Goal: Check status: Check status

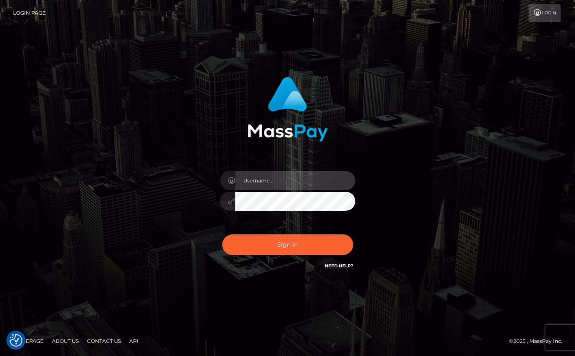
click at [288, 174] on input "text" at bounding box center [295, 180] width 120 height 19
paste input "drew guizzetti"
type input "drew guizzetti"
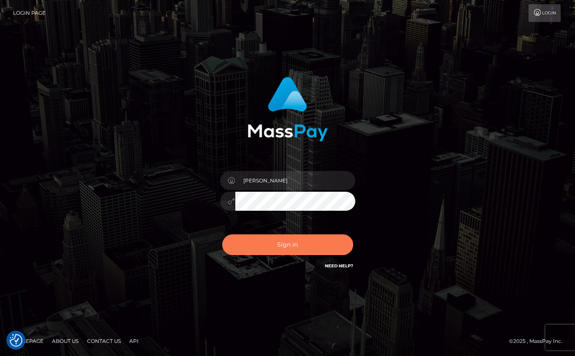
click at [276, 245] on button "Sign in" at bounding box center [287, 245] width 131 height 21
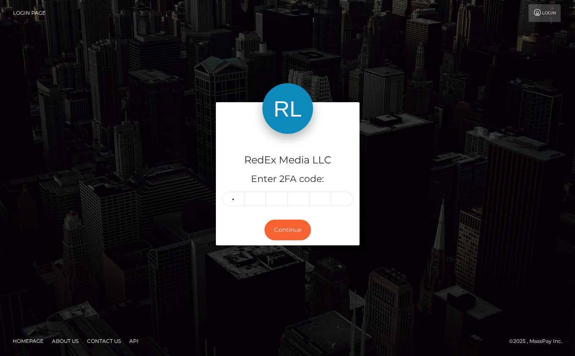
type input "5"
type input "3"
type input "5"
type input "0"
type input "5"
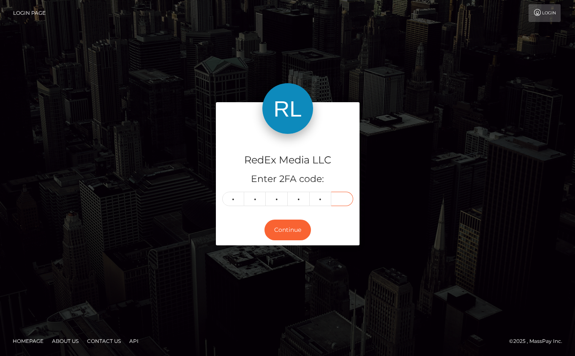
type input "9"
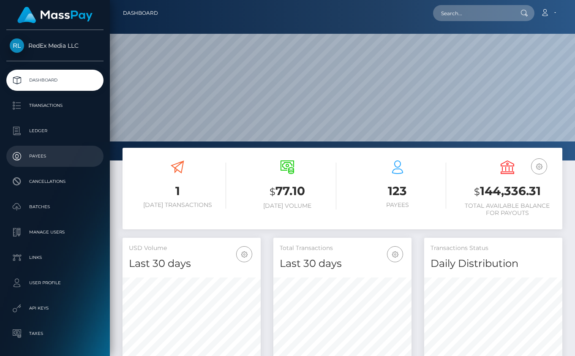
scroll to position [150, 138]
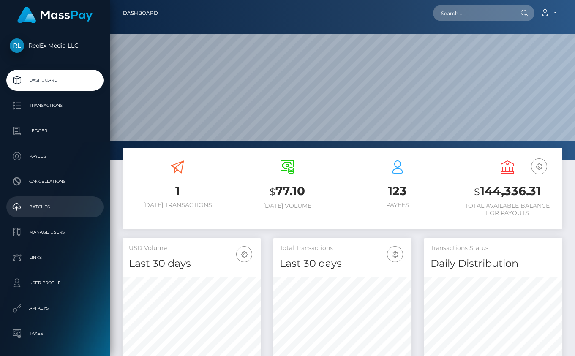
click at [41, 207] on p "Batches" at bounding box center [55, 207] width 90 height 13
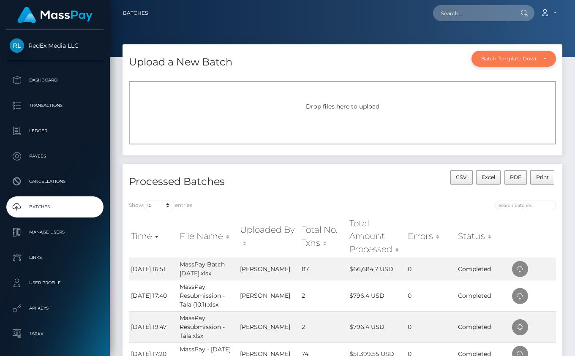
click at [521, 60] on div "Batch Template Download" at bounding box center [509, 58] width 55 height 7
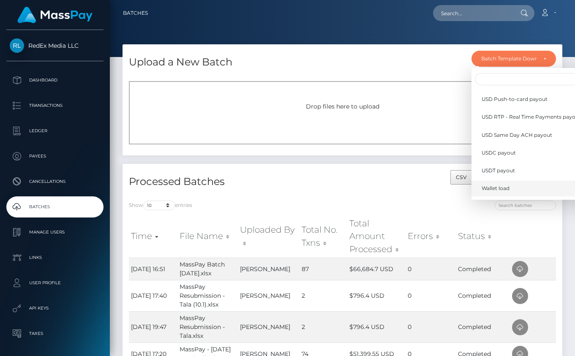
click at [496, 188] on span "Wallet load" at bounding box center [496, 189] width 28 height 8
select select "/batch_templates/Wallet load.xlsx"
select select
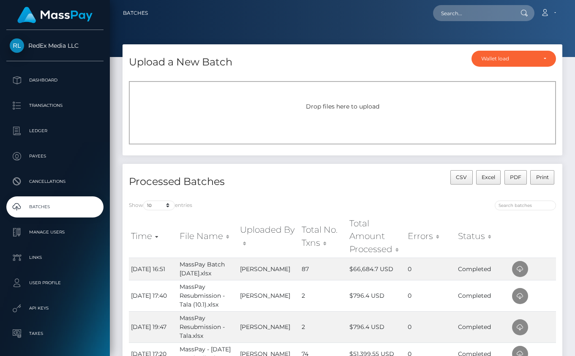
click at [357, 115] on div "Drop files here to upload" at bounding box center [342, 112] width 427 height 63
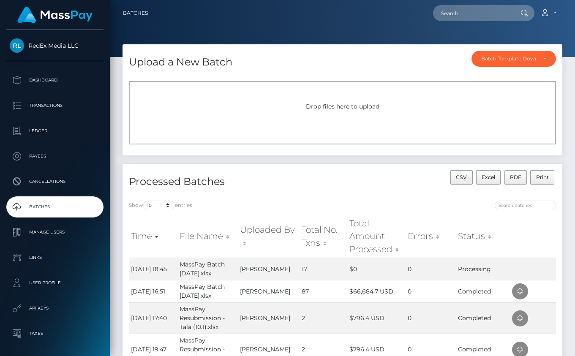
click at [326, 192] on div "Processed Batches" at bounding box center [233, 182] width 220 height 24
click at [44, 81] on p "Dashboard" at bounding box center [55, 80] width 90 height 13
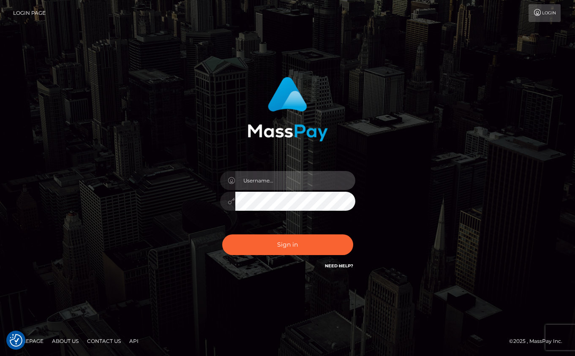
click at [264, 184] on input "text" at bounding box center [295, 180] width 120 height 19
type input "Drew Guizzetti"
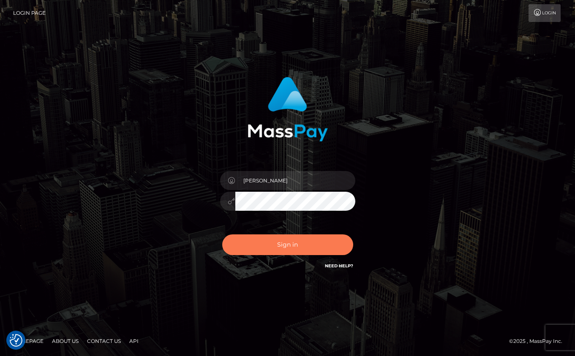
click at [285, 249] on button "Sign in" at bounding box center [287, 245] width 131 height 21
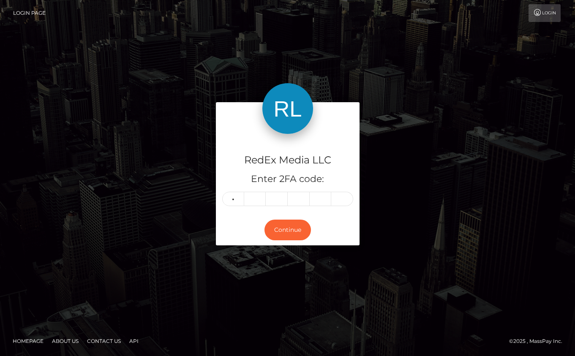
type input "9"
type input "0"
type input "2"
type input "9"
type input "4"
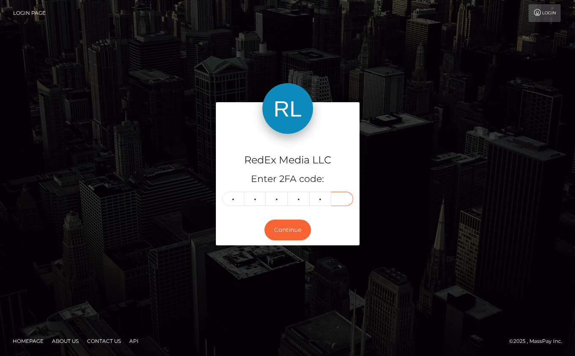
type input "5"
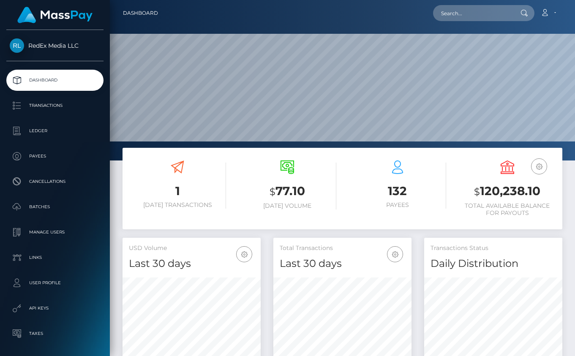
scroll to position [150, 138]
click at [50, 205] on p "Batches" at bounding box center [55, 207] width 90 height 13
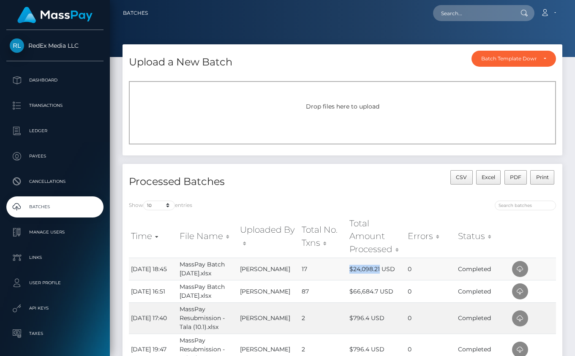
drag, startPoint x: 347, startPoint y: 271, endPoint x: 378, endPoint y: 273, distance: 30.9
click at [378, 273] on td "$24,098.21 USD" at bounding box center [377, 269] width 58 height 22
copy td "$24,098.21"
click at [36, 77] on p "Dashboard" at bounding box center [55, 80] width 90 height 13
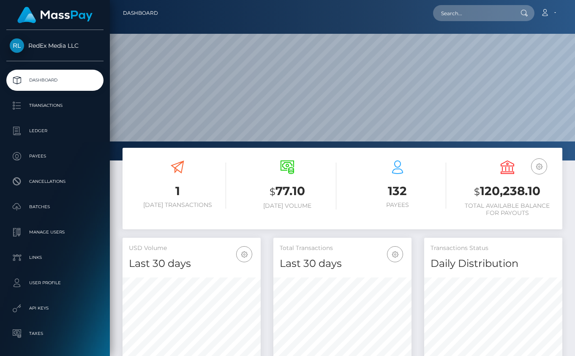
scroll to position [150, 138]
drag, startPoint x: 540, startPoint y: 193, endPoint x: 476, endPoint y: 194, distance: 64.3
click at [476, 194] on h3 "$ 120,238.10" at bounding box center [507, 191] width 97 height 17
copy h3 "$ 120,238.10"
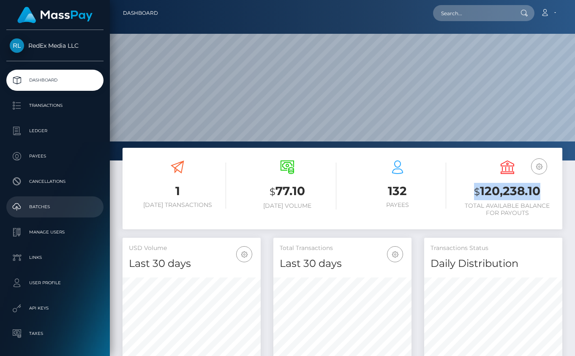
click at [41, 203] on p "Batches" at bounding box center [55, 207] width 90 height 13
